Goal: Information Seeking & Learning: Learn about a topic

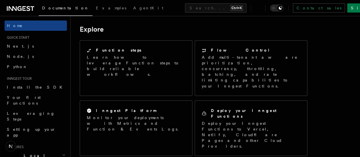
scroll to position [582, 0]
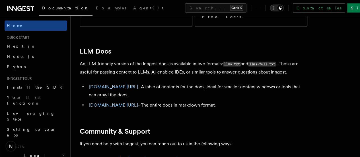
click at [277, 8] on icon "Toggle dark mode" at bounding box center [274, 8] width 6 height 6
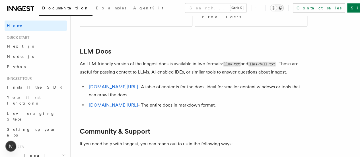
click at [277, 8] on icon "Toggle dark mode" at bounding box center [274, 8] width 6 height 6
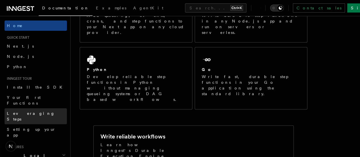
scroll to position [0, 0]
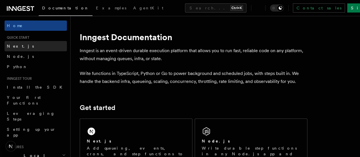
click at [21, 46] on link "Next.js" at bounding box center [36, 46] width 62 height 10
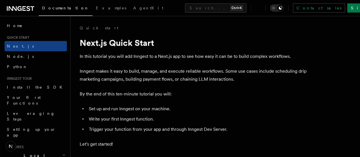
click at [275, 9] on icon "Toggle dark mode" at bounding box center [273, 8] width 3 height 3
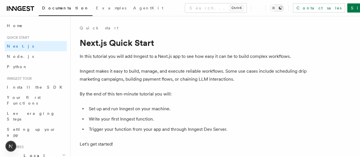
click at [277, 10] on icon "Toggle dark mode" at bounding box center [274, 8] width 6 height 6
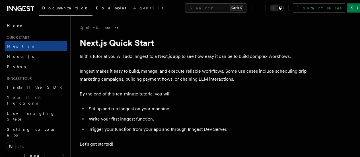
click at [96, 7] on span "Examples" at bounding box center [111, 8] width 30 height 5
